Goal: Task Accomplishment & Management: Use online tool/utility

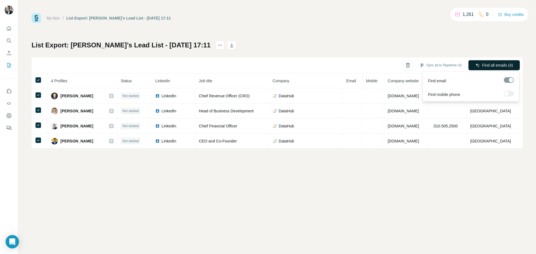
click at [486, 65] on span "Find all emails (4)" at bounding box center [497, 65] width 31 height 6
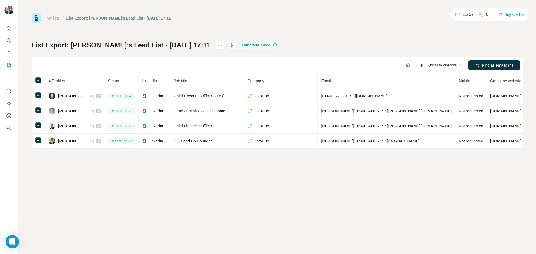
click at [437, 67] on button "Sync all to Pipedrive (4)" at bounding box center [440, 65] width 50 height 8
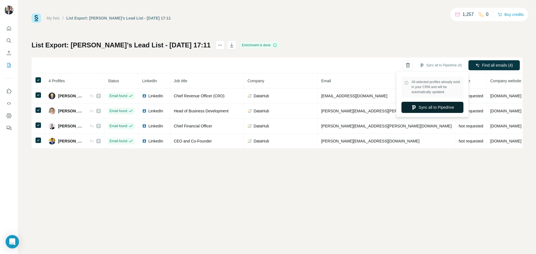
click at [418, 107] on button "Sync all to Pipedrive" at bounding box center [432, 107] width 62 height 11
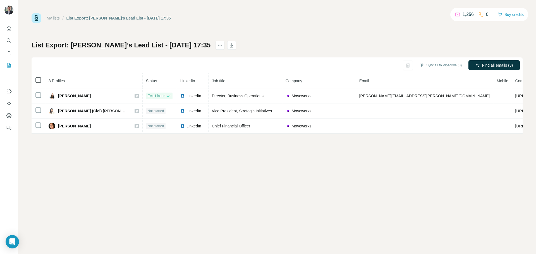
click at [41, 81] on icon at bounding box center [38, 80] width 7 height 7
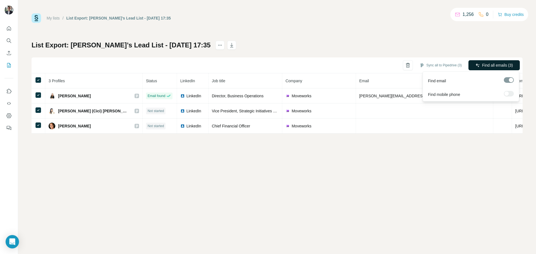
click at [497, 65] on span "Find all emails (3)" at bounding box center [497, 65] width 31 height 6
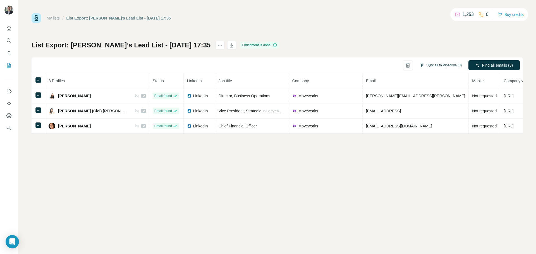
click at [450, 65] on button "Sync all to Pipedrive (3)" at bounding box center [440, 65] width 50 height 8
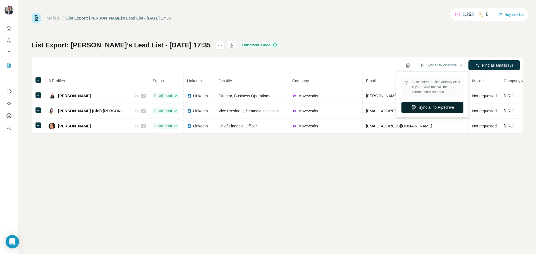
click at [433, 109] on button "Sync all to Pipedrive" at bounding box center [432, 107] width 62 height 11
